Goal: Task Accomplishment & Management: Use online tool/utility

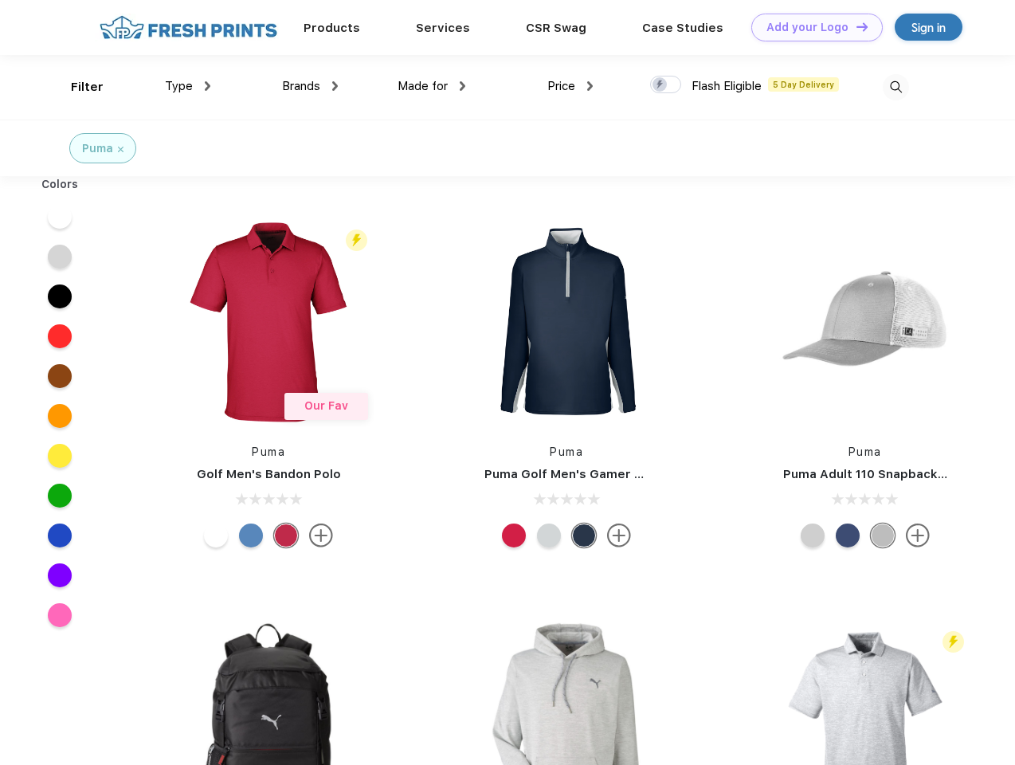
scroll to position [1, 0]
click at [811, 27] on link "Add your Logo Design Tool" at bounding box center [817, 28] width 131 height 28
click at [0, 0] on div "Design Tool" at bounding box center [0, 0] width 0 height 0
click at [855, 26] on link "Add your Logo Design Tool" at bounding box center [817, 28] width 131 height 28
click at [77, 87] on div "Filter" at bounding box center [87, 87] width 33 height 18
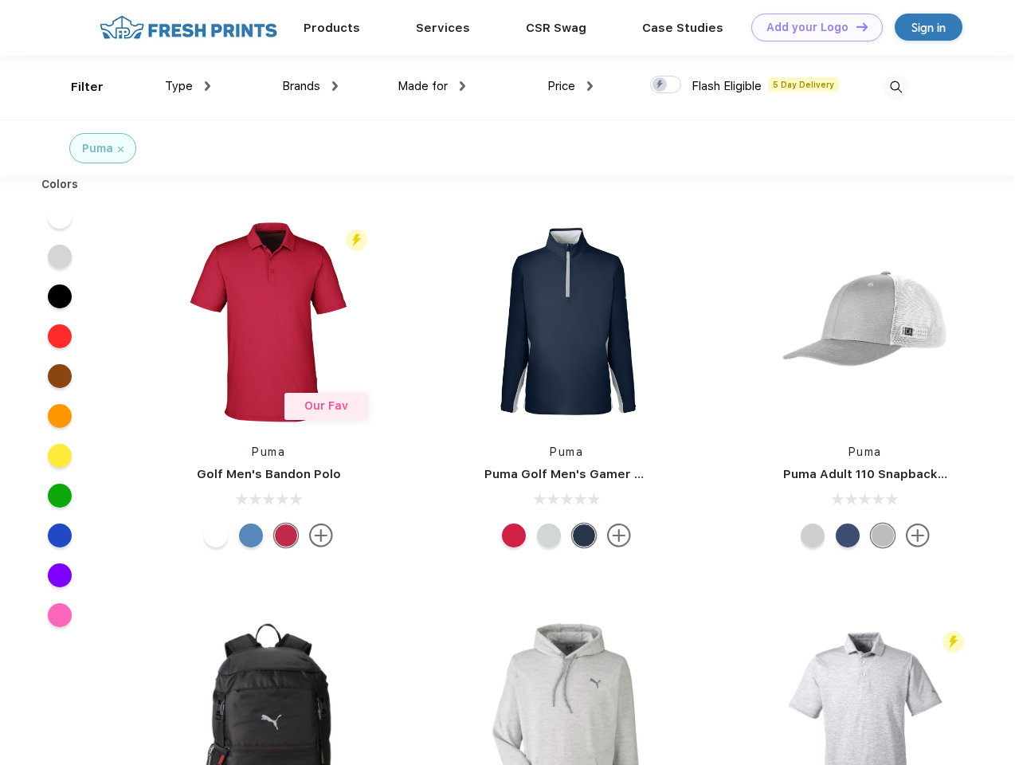
click at [188, 86] on span "Type" at bounding box center [179, 86] width 28 height 14
click at [310, 86] on span "Brands" at bounding box center [301, 86] width 38 height 14
click at [432, 86] on span "Made for" at bounding box center [423, 86] width 50 height 14
click at [571, 86] on span "Price" at bounding box center [561, 86] width 28 height 14
click at [666, 85] on div at bounding box center [665, 85] width 31 height 18
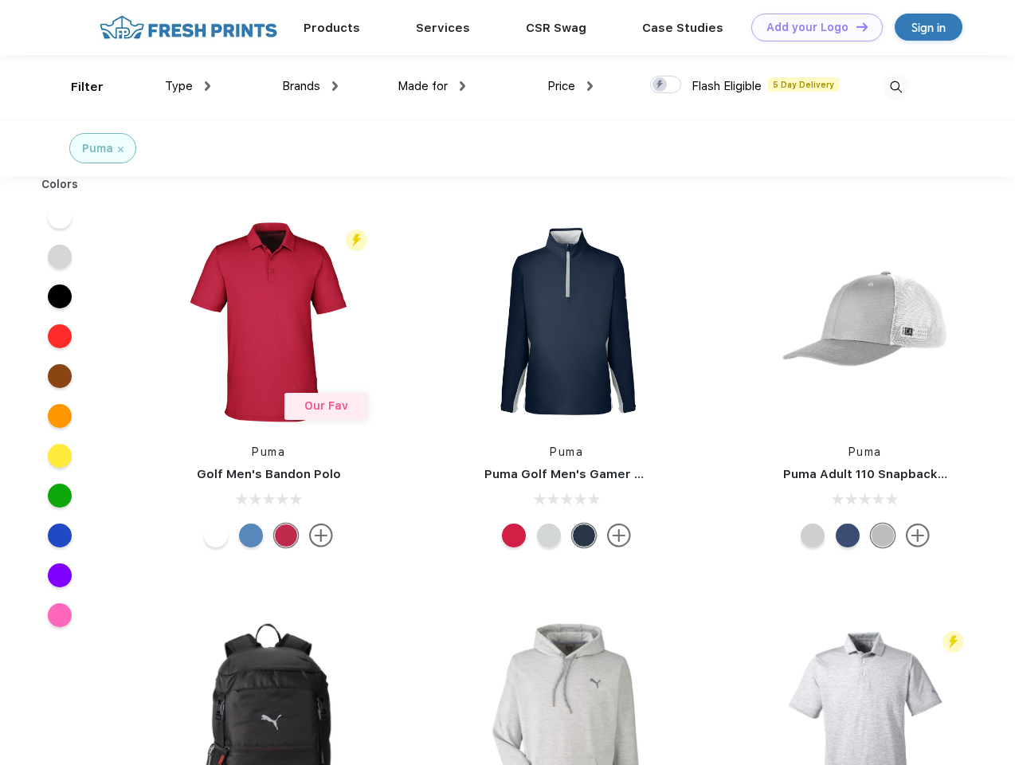
click at [661, 85] on input "checkbox" at bounding box center [655, 80] width 10 height 10
click at [896, 87] on img at bounding box center [896, 87] width 26 height 26
